Goal: Task Accomplishment & Management: Manage account settings

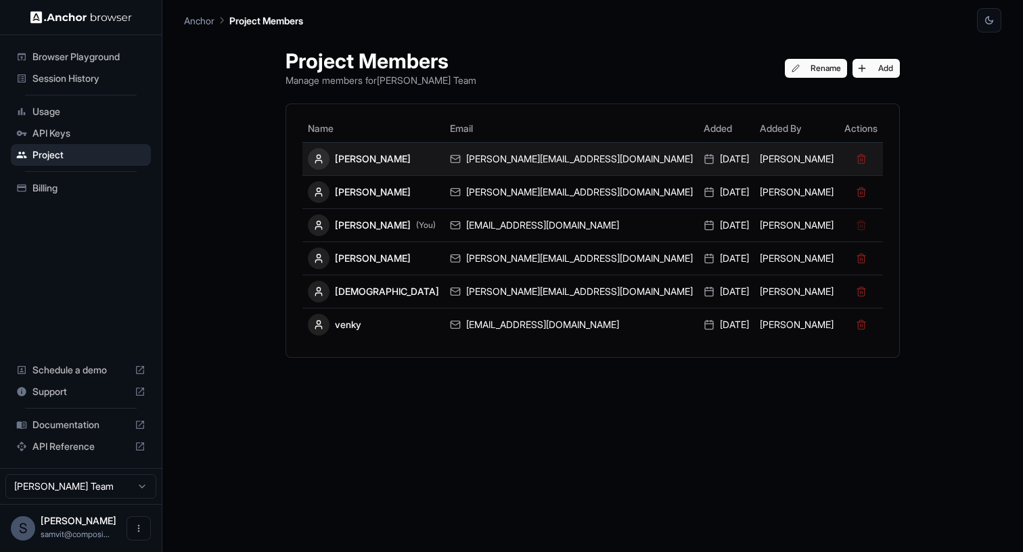
click at [704, 152] on div "[DATE]" at bounding box center [726, 159] width 45 height 14
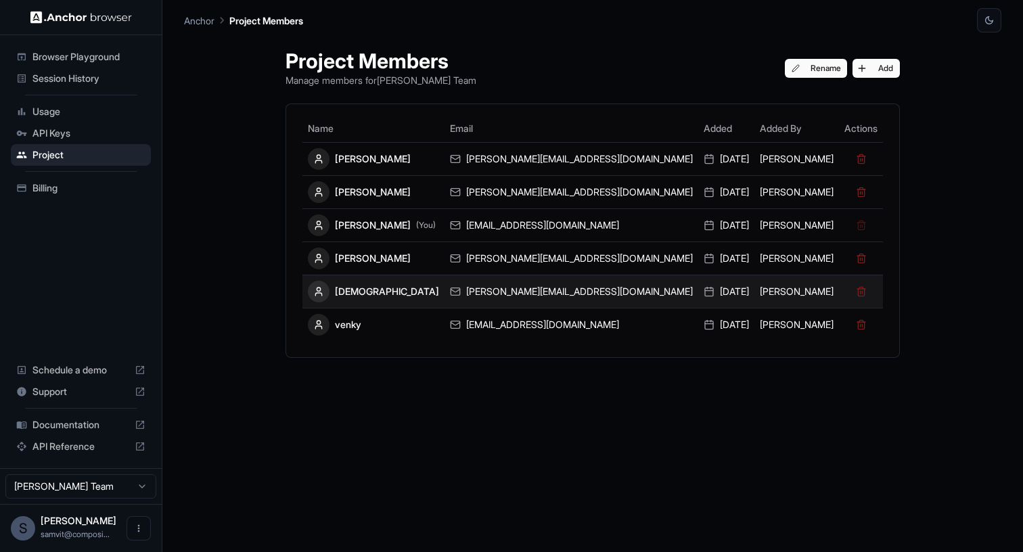
click at [839, 290] on td at bounding box center [861, 291] width 44 height 33
click at [852, 290] on button at bounding box center [861, 291] width 19 height 19
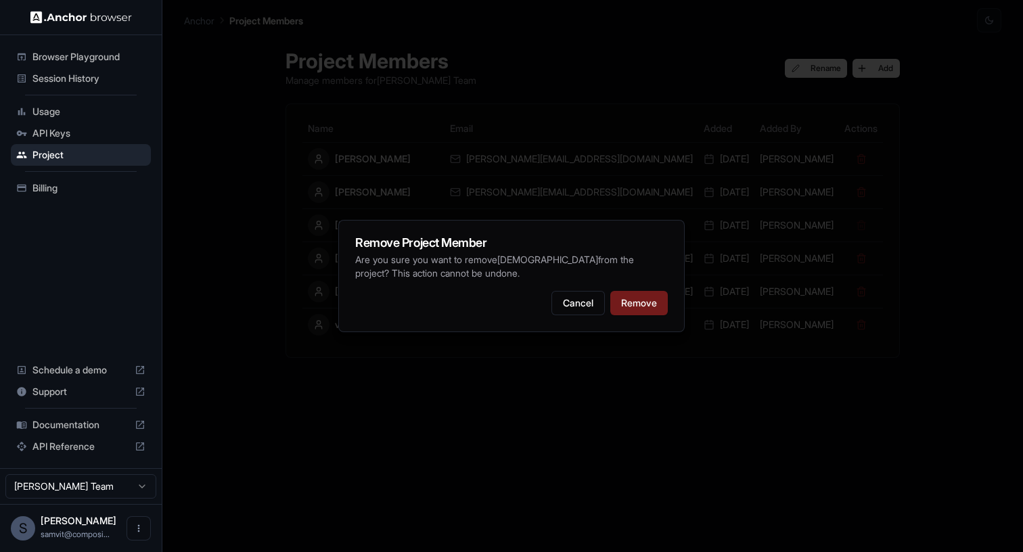
click at [657, 294] on button "Remove" at bounding box center [639, 303] width 58 height 24
click at [645, 309] on button "Remove" at bounding box center [639, 303] width 58 height 24
click at [640, 296] on button "Remove" at bounding box center [639, 303] width 58 height 24
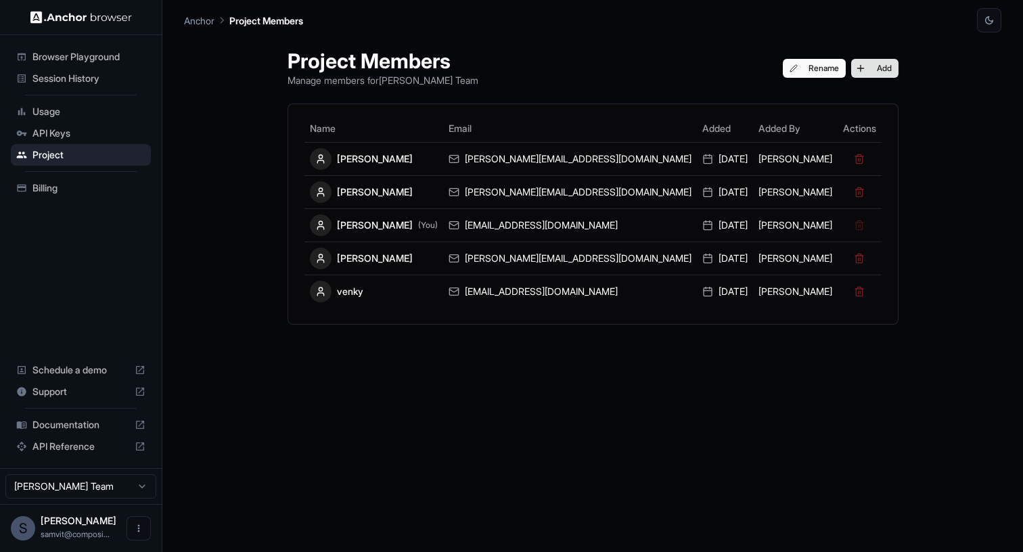
click at [851, 75] on button "Add" at bounding box center [874, 68] width 47 height 19
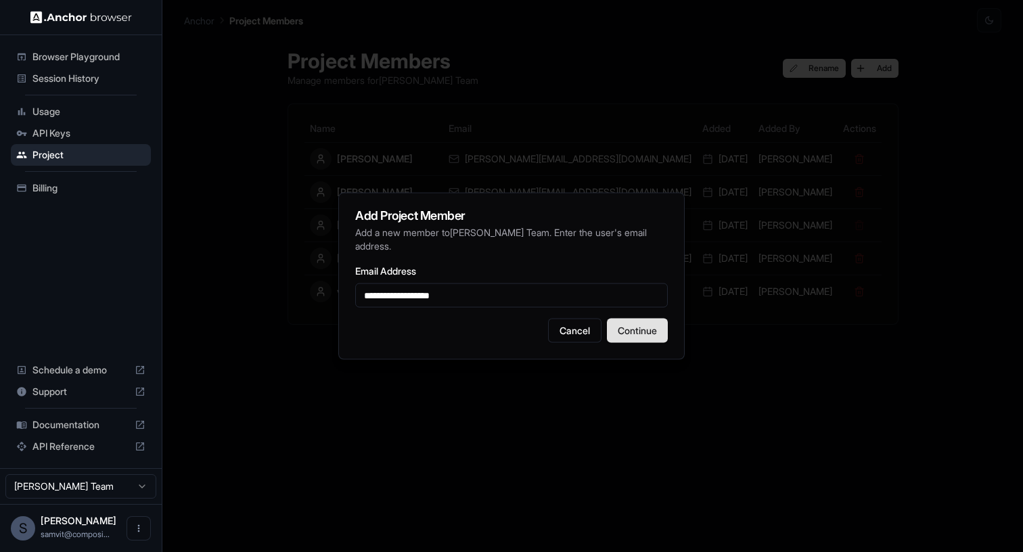
type input "**********"
click at [638, 334] on button "Continue" at bounding box center [637, 331] width 61 height 24
